Goal: Download file/media

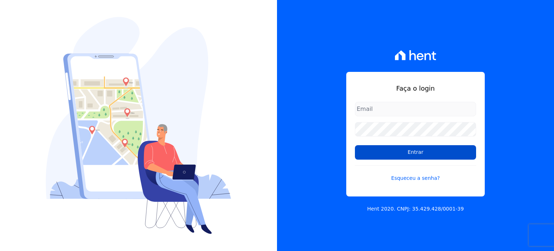
type input "rafaeloliveira@construtoravitale.com.br"
click at [396, 151] on input "Entrar" at bounding box center [415, 152] width 121 height 14
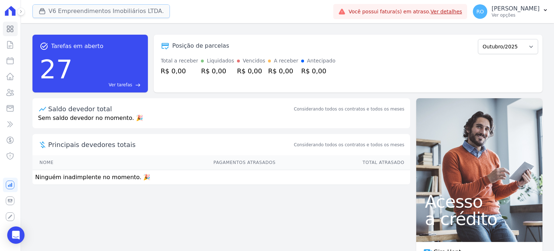
click at [69, 13] on button "V6 Empreendimentos Imobiliários LTDA." at bounding box center [101, 11] width 138 height 14
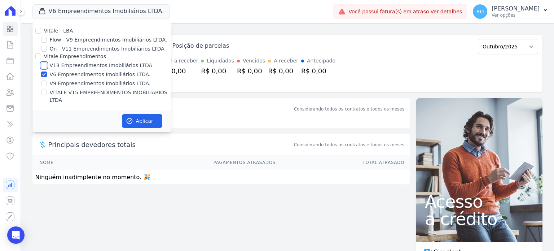
click at [44, 66] on input "V13 Empreendimentos Imobiliários LTDA" at bounding box center [44, 65] width 6 height 6
checkbox input "true"
click at [43, 74] on input "V6 Empreendimentos Imobiliários LTDA." at bounding box center [44, 74] width 6 height 6
checkbox input "false"
click at [44, 90] on input "VITALE V15 EMPREENDIMENTOS IMOBILIARIOS LTDA" at bounding box center [44, 92] width 6 height 6
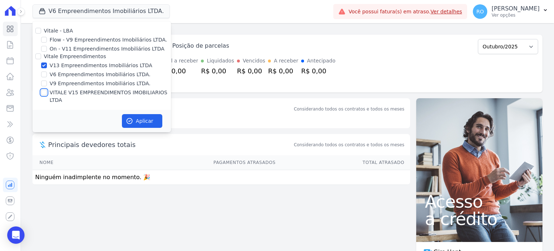
checkbox input "true"
click at [134, 114] on button "Aplicar" at bounding box center [142, 121] width 40 height 14
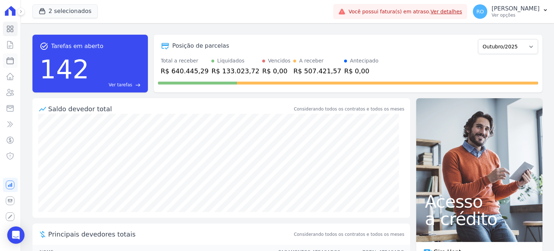
click at [7, 60] on icon at bounding box center [10, 60] width 9 height 9
select select
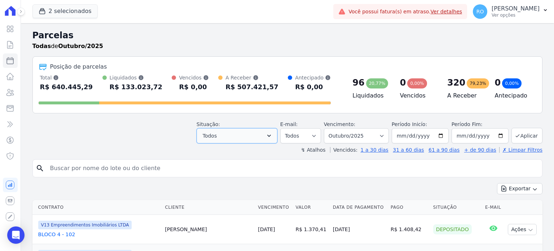
click at [273, 134] on icon "button" at bounding box center [268, 135] width 7 height 7
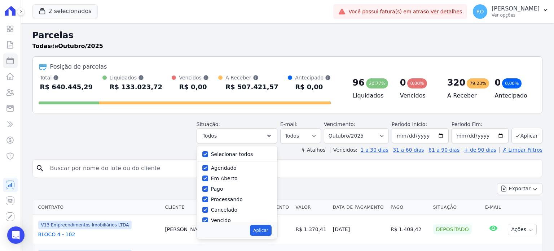
click at [224, 152] on label "Selecionar todos" at bounding box center [232, 154] width 42 height 6
click at [208, 152] on input "Selecionar todos" at bounding box center [205, 154] width 6 height 6
checkbox input "false"
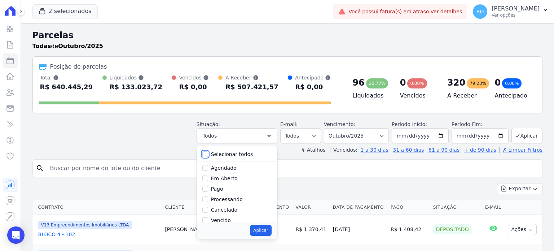
checkbox input "false"
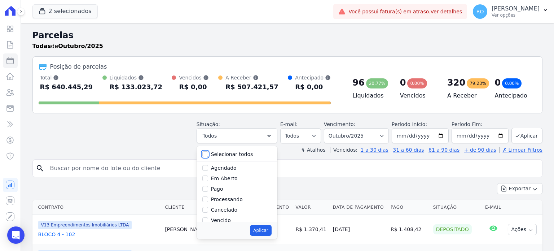
checkbox input "false"
click at [225, 184] on div "Pago" at bounding box center [236, 189] width 69 height 10
click at [223, 187] on label "Pago" at bounding box center [217, 189] width 12 height 6
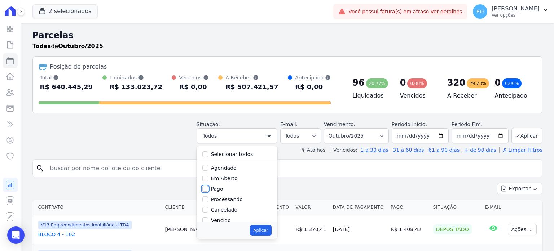
click at [208, 187] on input "Pago" at bounding box center [205, 189] width 6 height 6
checkbox input "true"
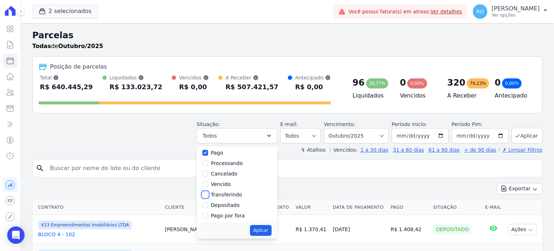
click at [208, 194] on input "Transferindo" at bounding box center [205, 195] width 6 height 6
checkbox input "true"
click at [208, 206] on input "Depositado" at bounding box center [205, 205] width 6 height 6
checkbox input "true"
click at [263, 229] on button "Aplicar" at bounding box center [260, 230] width 21 height 11
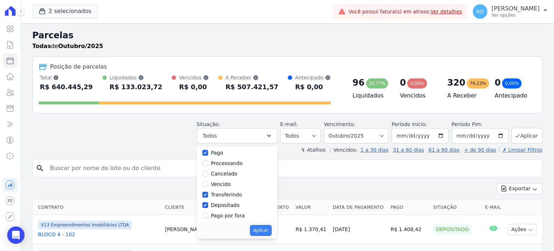
select select "paid"
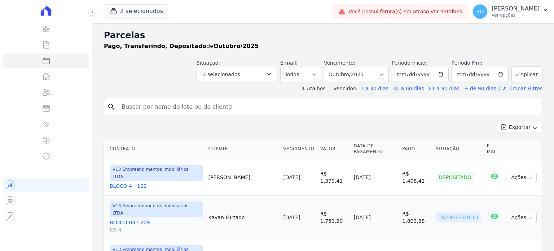
select select
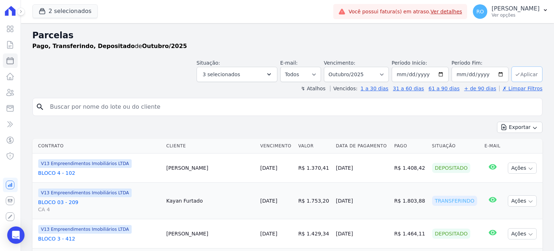
click at [515, 79] on button "Aplicar" at bounding box center [526, 74] width 31 height 16
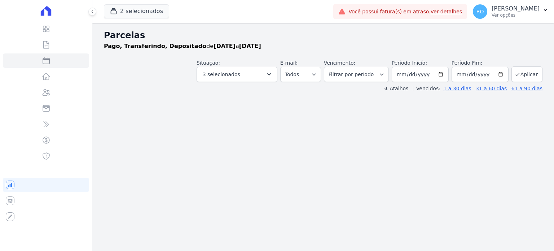
select select
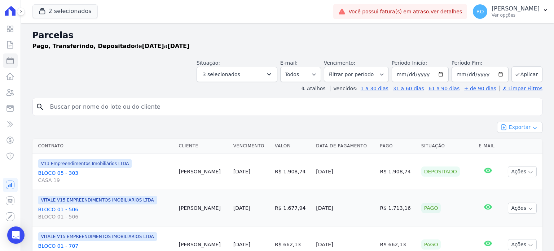
click at [506, 128] on button "Exportar" at bounding box center [519, 127] width 45 height 11
click at [512, 157] on span "Exportar CSV" at bounding box center [519, 156] width 38 height 7
click at [506, 13] on p "Ver opções" at bounding box center [516, 15] width 48 height 6
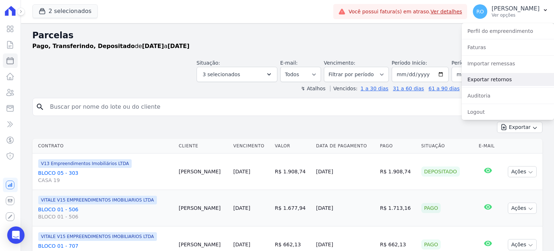
click at [496, 75] on link "Exportar retornos" at bounding box center [508, 79] width 92 height 13
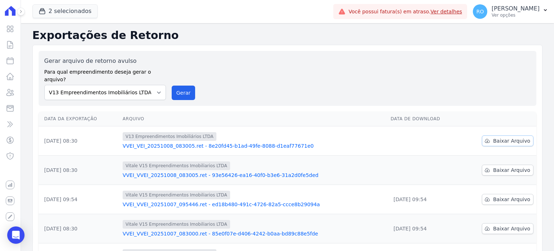
click at [487, 138] on icon at bounding box center [487, 141] width 6 height 6
click at [488, 167] on icon at bounding box center [487, 170] width 6 height 6
click at [179, 87] on button "Gerar" at bounding box center [184, 92] width 24 height 14
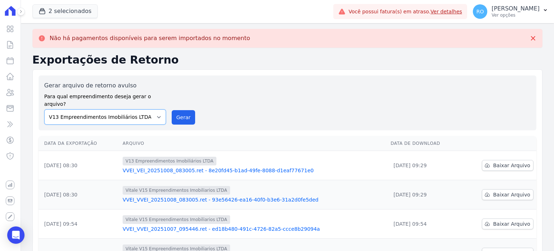
click at [152, 110] on select "Flow - V9 Empreendimentos Imobiliários LTDA. On - V11 Empreendimentos Imobiliár…" at bounding box center [105, 116] width 122 height 15
select select "43a01992-2921-4595-aa0d-28e05d992a61"
click at [44, 109] on select "Flow - V9 Empreendimentos Imobiliários LTDA. On - V11 Empreendimentos Imobiliár…" at bounding box center [105, 116] width 122 height 15
click at [183, 110] on button "Gerar" at bounding box center [184, 117] width 24 height 14
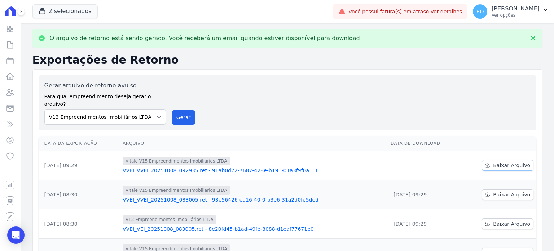
click at [509, 162] on span "Baixar Arquivo" at bounding box center [511, 165] width 37 height 7
